Goal: Task Accomplishment & Management: Use online tool/utility

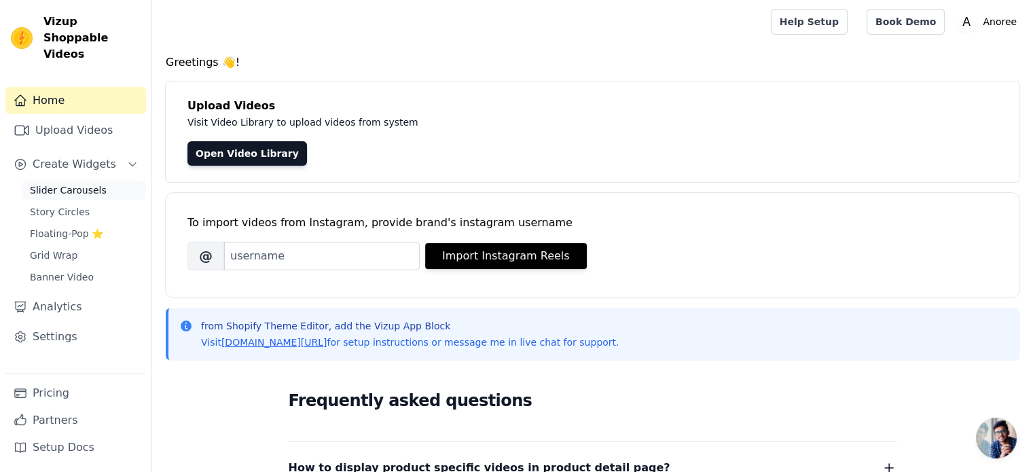
click at [72, 183] on span "Slider Carousels" at bounding box center [68, 190] width 77 height 14
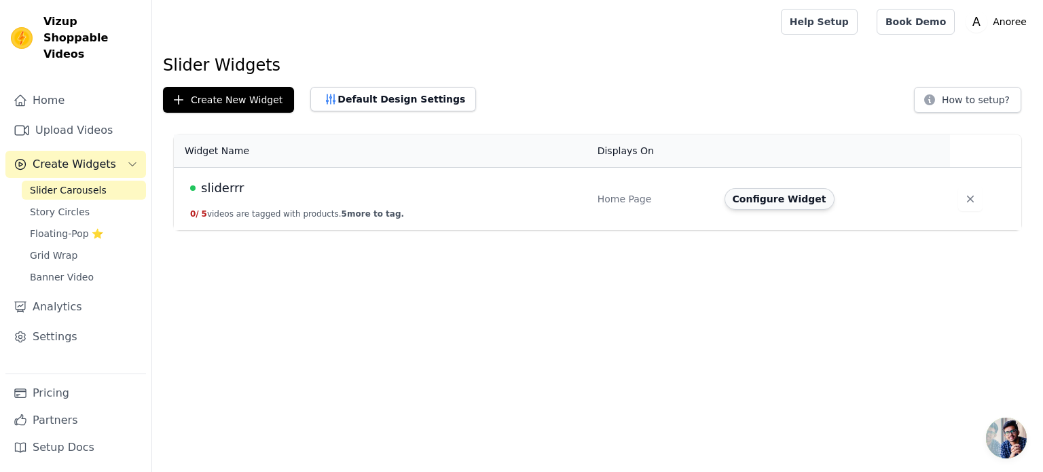
click at [772, 200] on button "Configure Widget" at bounding box center [780, 199] width 110 height 22
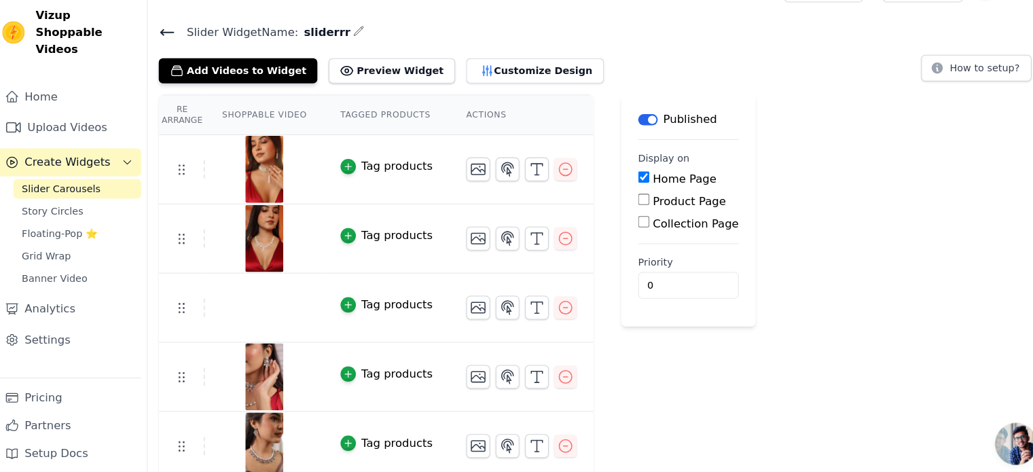
scroll to position [26, 0]
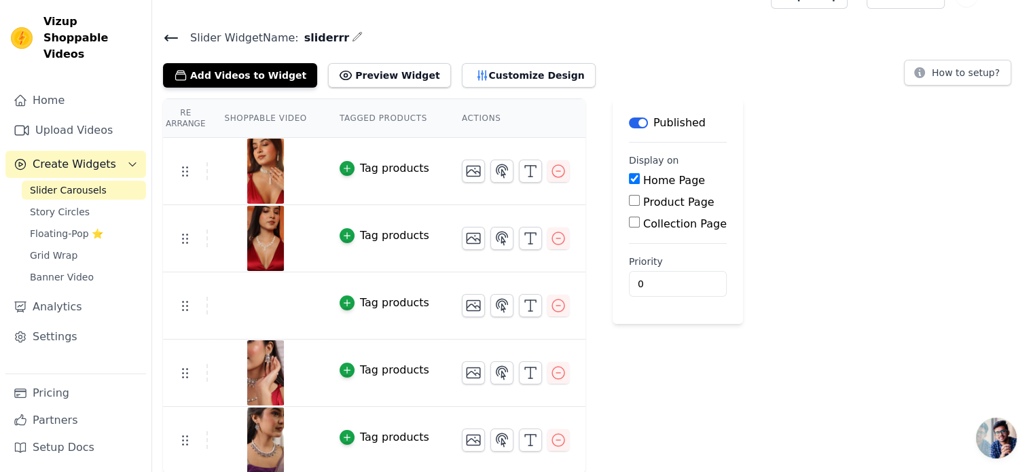
click at [369, 173] on div "Tag products" at bounding box center [394, 168] width 69 height 16
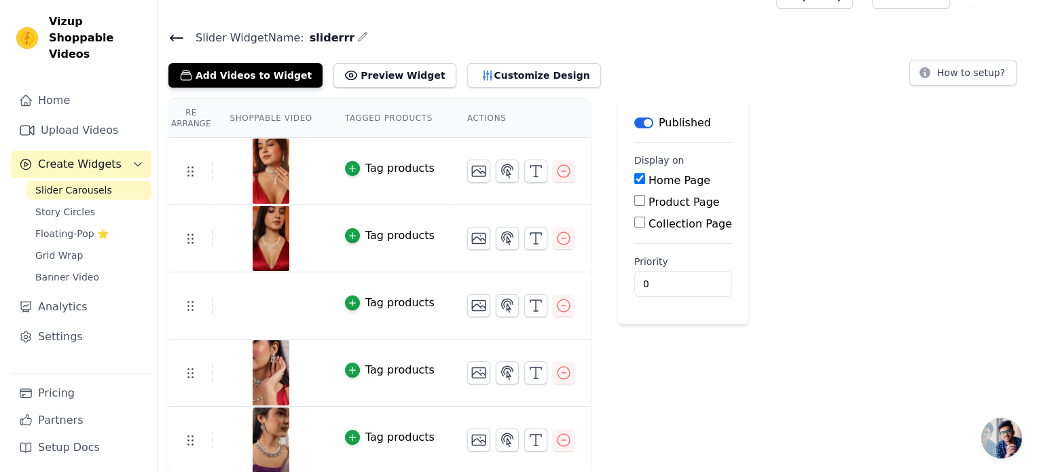
scroll to position [0, 0]
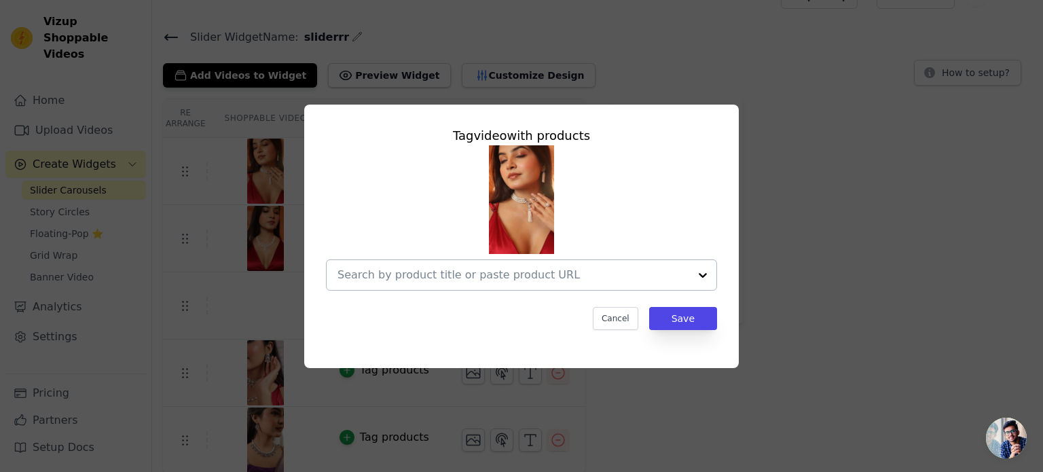
click at [437, 284] on div at bounding box center [514, 275] width 352 height 30
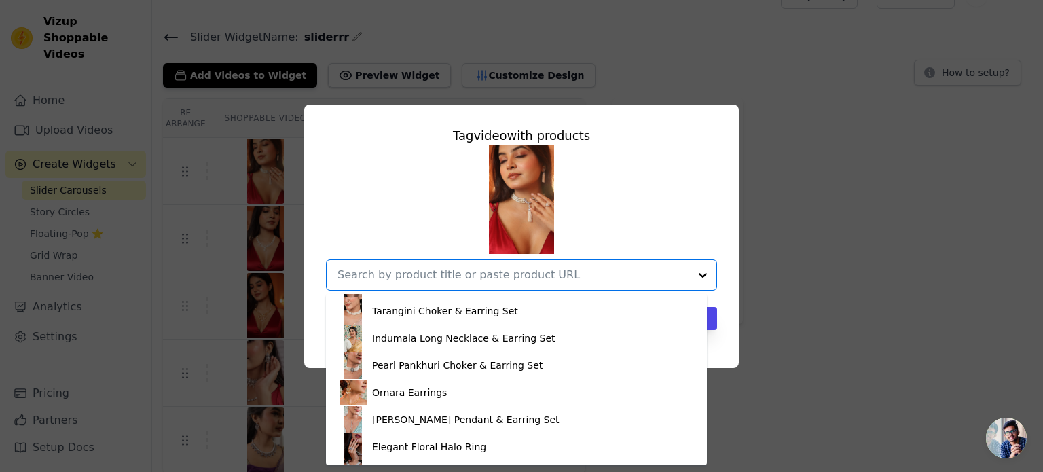
scroll to position [2225, 0]
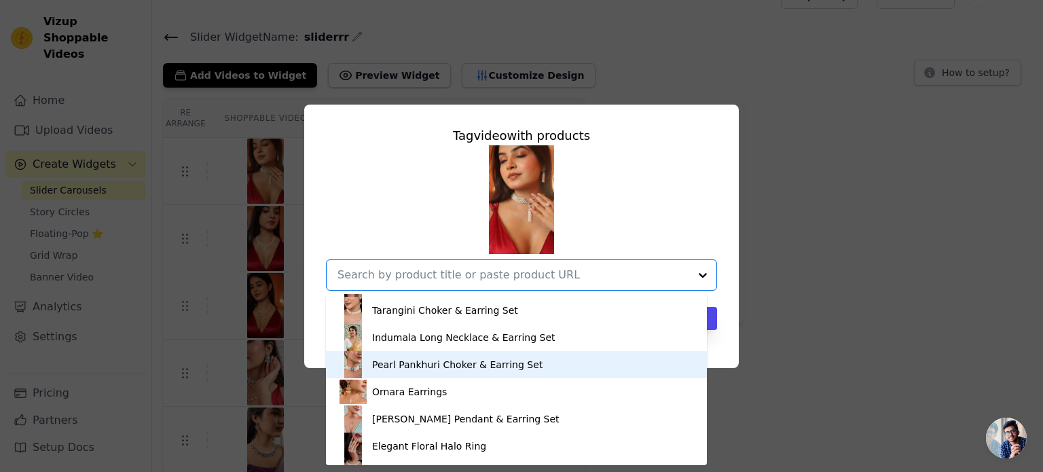
click at [647, 179] on div "Rouge Riwaaz Necklace & Earrings Set Zahra Verde Necklace & Earrings Set Elysia…" at bounding box center [521, 217] width 391 height 145
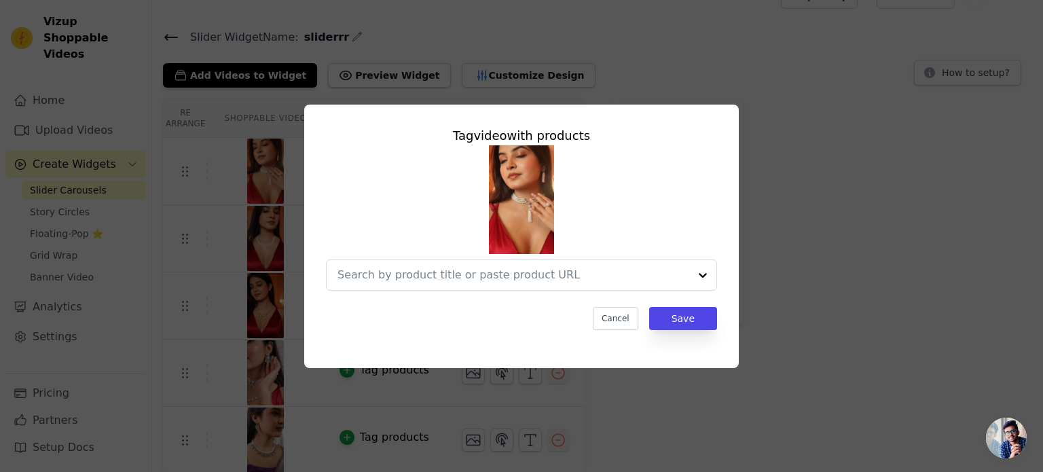
click at [884, 282] on div "Tag video with products Cancel Save" at bounding box center [522, 236] width 1000 height 307
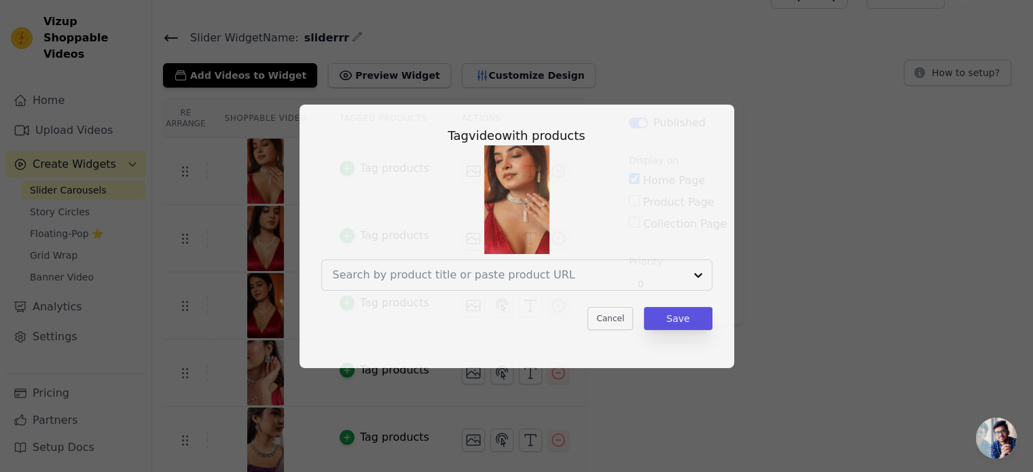
scroll to position [0, 0]
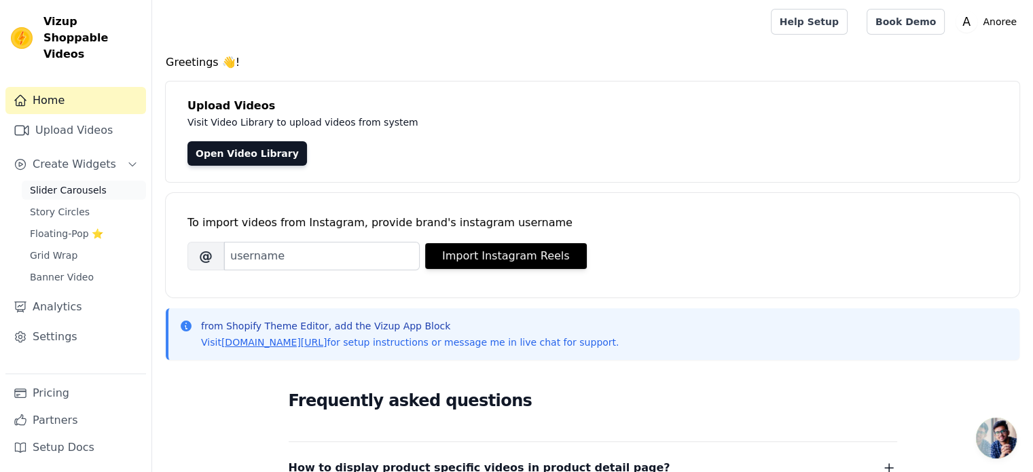
click at [101, 181] on link "Slider Carousels" at bounding box center [84, 190] width 124 height 19
